Goal: Navigation & Orientation: Find specific page/section

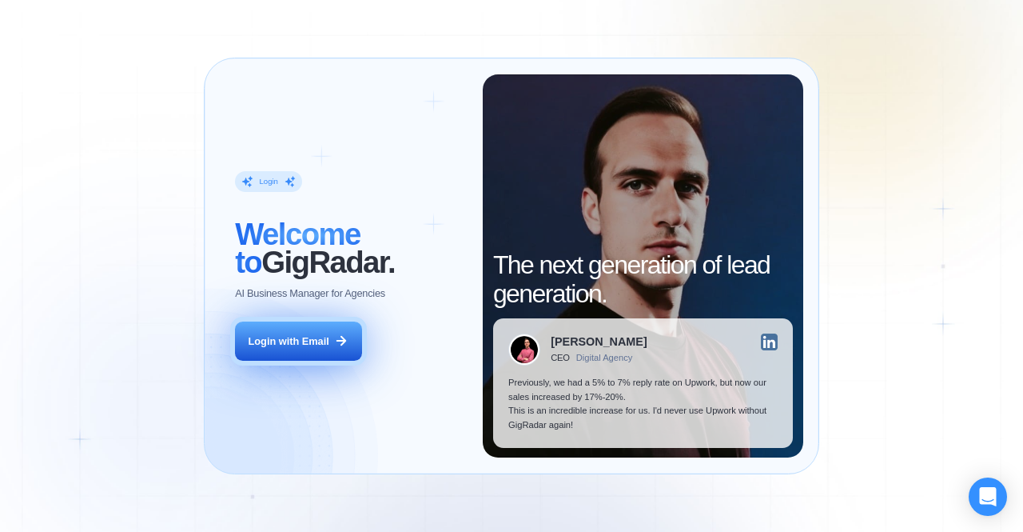
click at [292, 334] on div "Login with Email" at bounding box center [289, 341] width 81 height 14
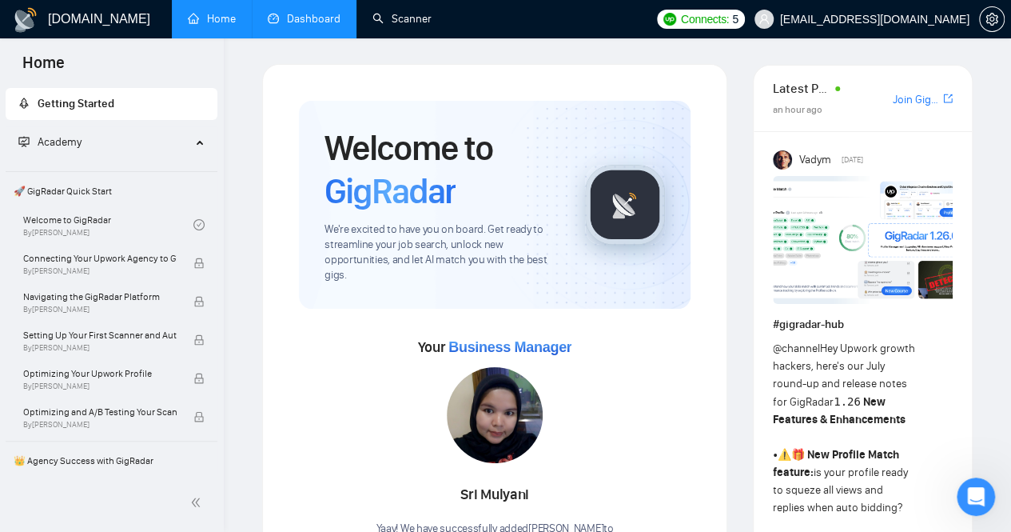
click at [321, 18] on link "Dashboard" at bounding box center [304, 19] width 73 height 14
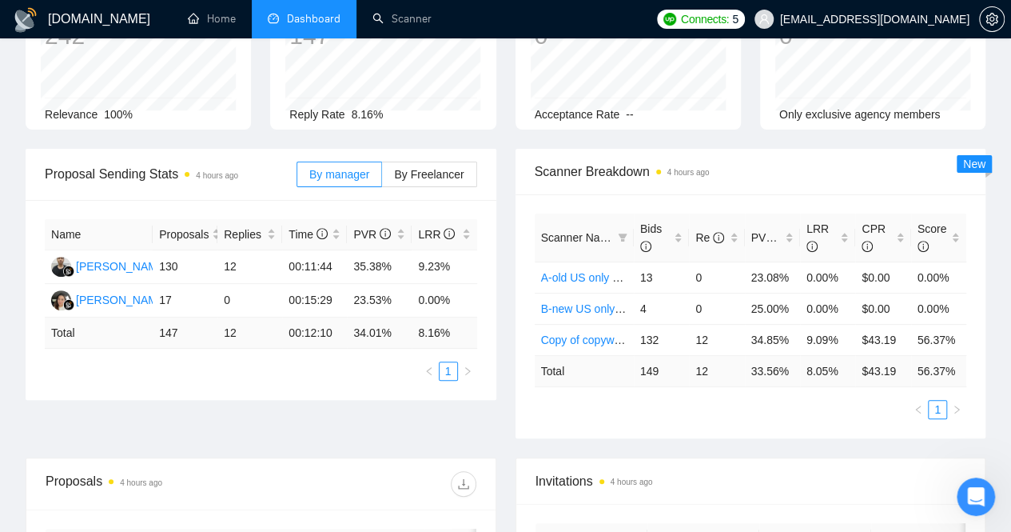
scroll to position [160, 0]
